Goal: Transaction & Acquisition: Register for event/course

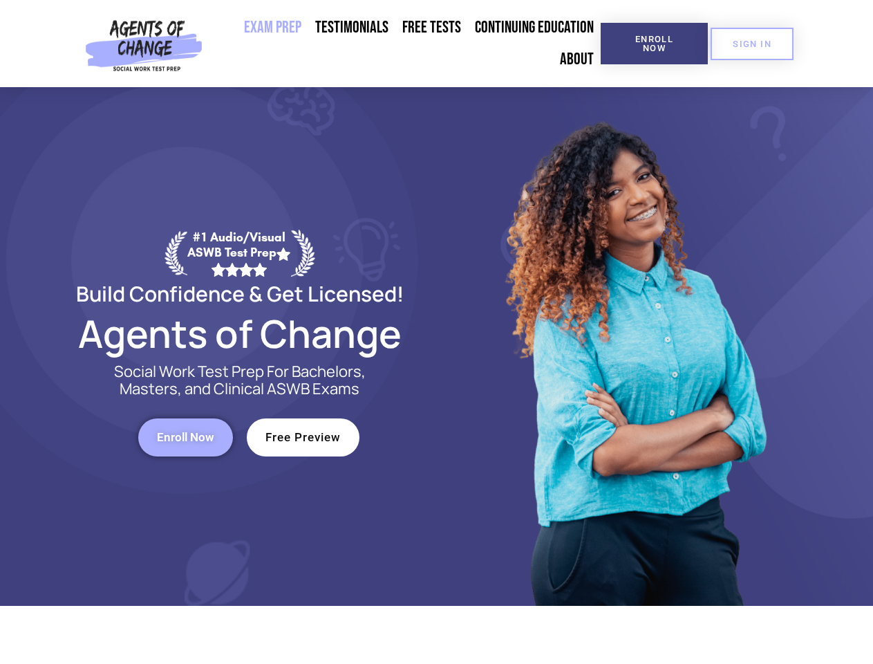
click at [437, 332] on div at bounding box center [634, 346] width 394 height 518
click at [654, 44] on span "Enroll Now" at bounding box center [654, 44] width 63 height 18
click at [752, 44] on span "SIGN IN" at bounding box center [752, 43] width 39 height 9
